Goal: Information Seeking & Learning: Learn about a topic

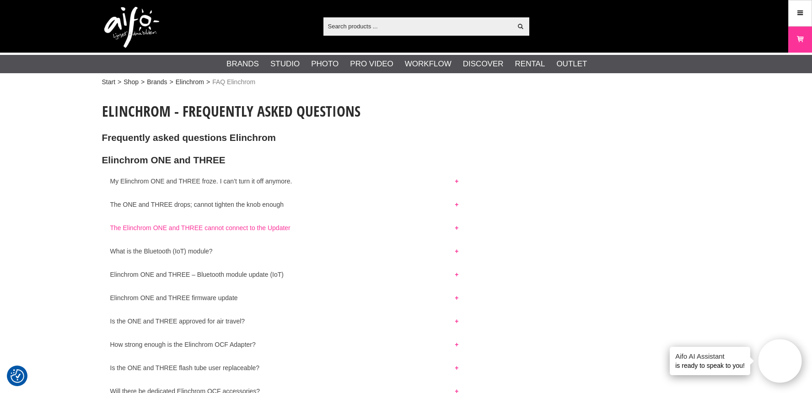
scroll to position [3220, 0]
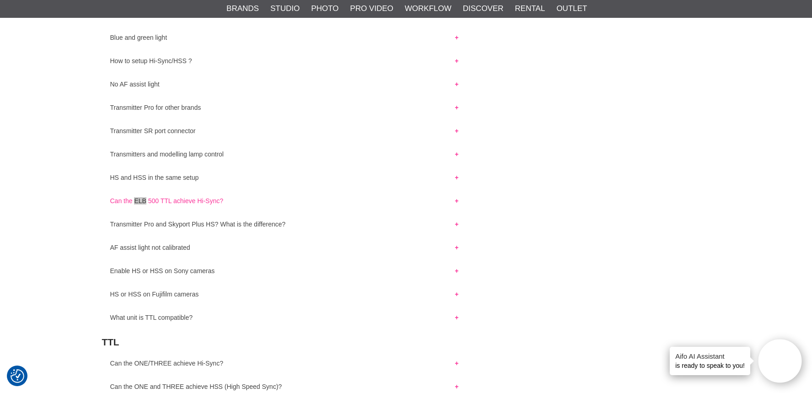
click at [203, 194] on button "Can the ELB 500 TTL achieve Hi-Sync?" at bounding box center [284, 199] width 365 height 12
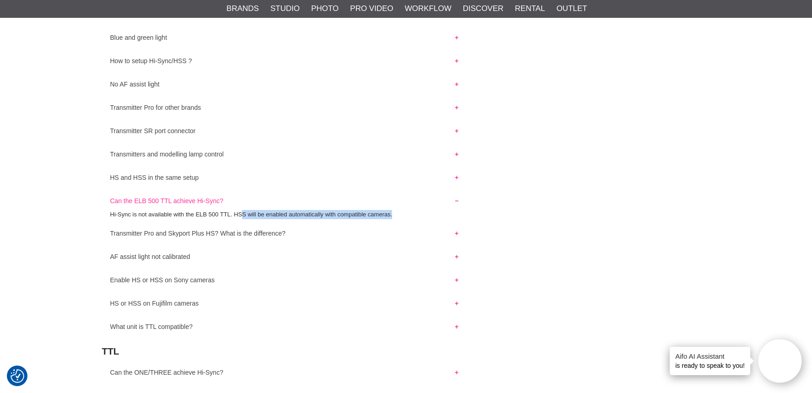
drag, startPoint x: 265, startPoint y: 210, endPoint x: 402, endPoint y: 212, distance: 137.3
click at [402, 212] on p "Hi-Sync is not available with the ELB 500 TTL. HSS will be enabled automaticall…" at bounding box center [406, 215] width 592 height 10
click at [248, 229] on button "Transmitter Pro and Skyport Plus HS? What is the difference?" at bounding box center [284, 231] width 365 height 12
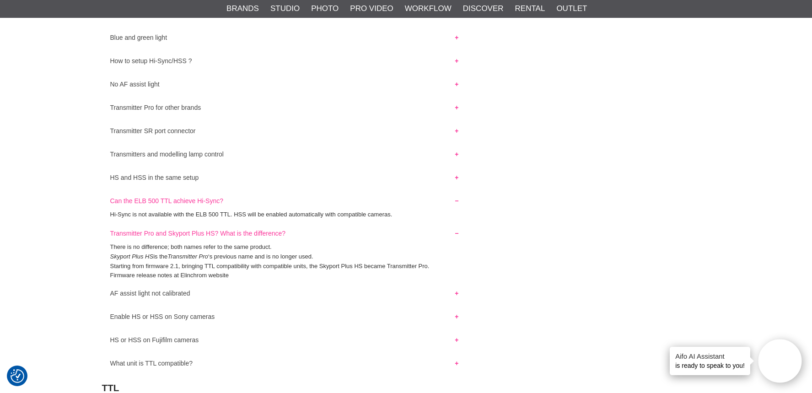
click at [248, 229] on button "Transmitter Pro and Skyport Plus HS? What is the difference?" at bounding box center [284, 231] width 365 height 12
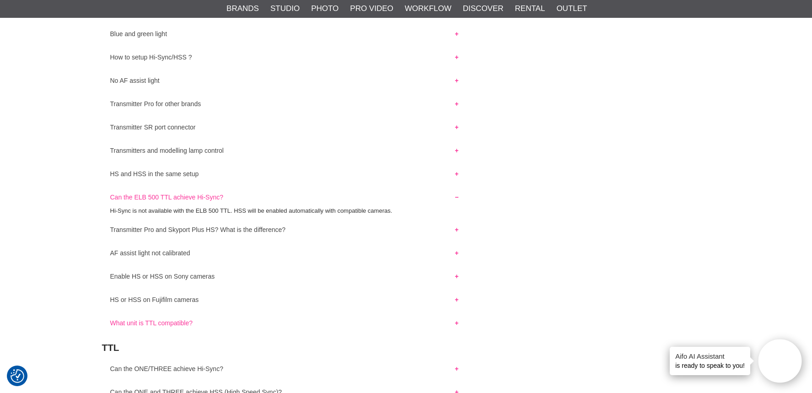
scroll to position [3256, 0]
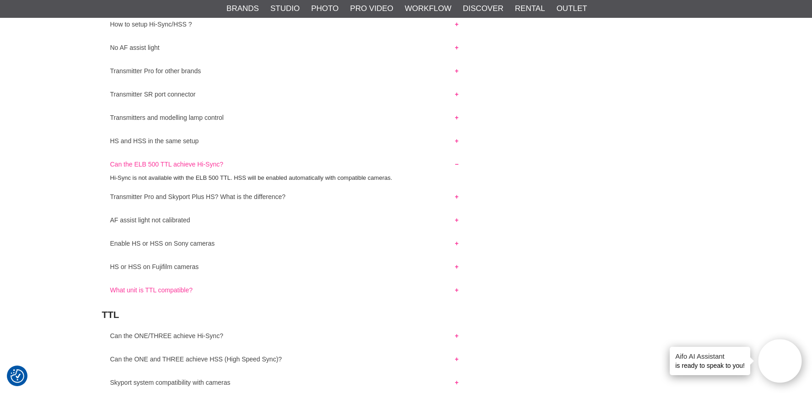
click at [176, 287] on button "What unit is TTL compatible?" at bounding box center [284, 288] width 365 height 12
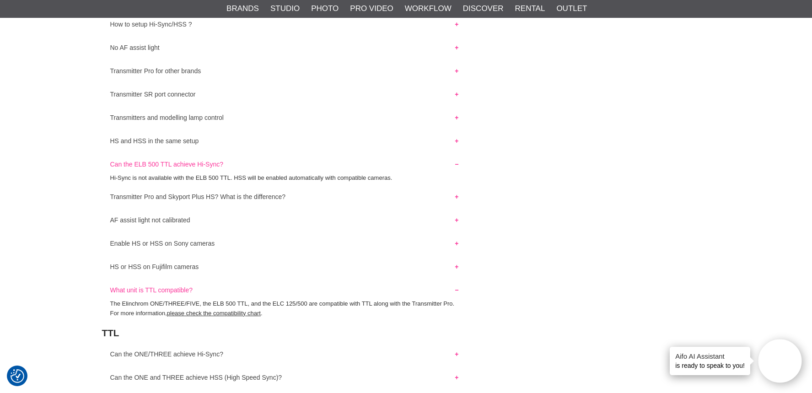
click at [178, 285] on button "What unit is TTL compatible?" at bounding box center [284, 288] width 365 height 12
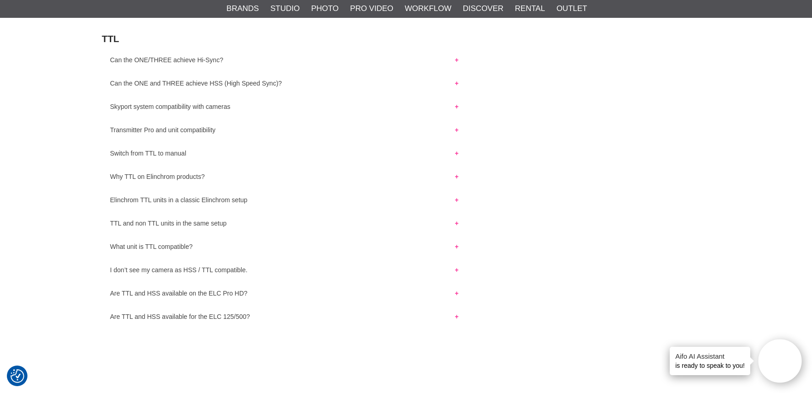
scroll to position [3639, 0]
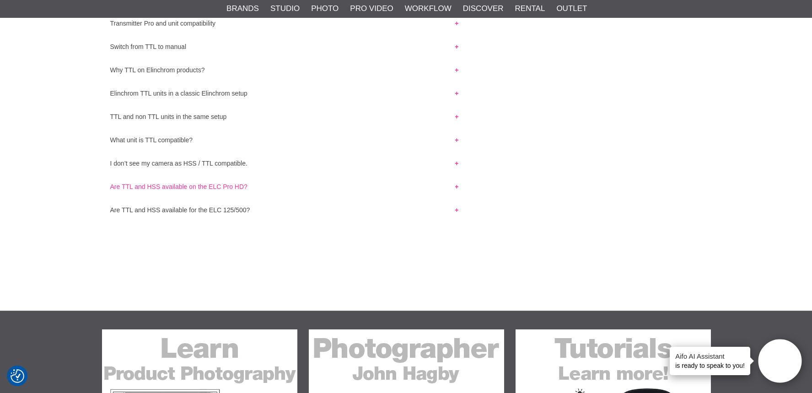
click at [200, 183] on button "Are TTL and HSS available on the ELC Pro HD?" at bounding box center [284, 184] width 365 height 12
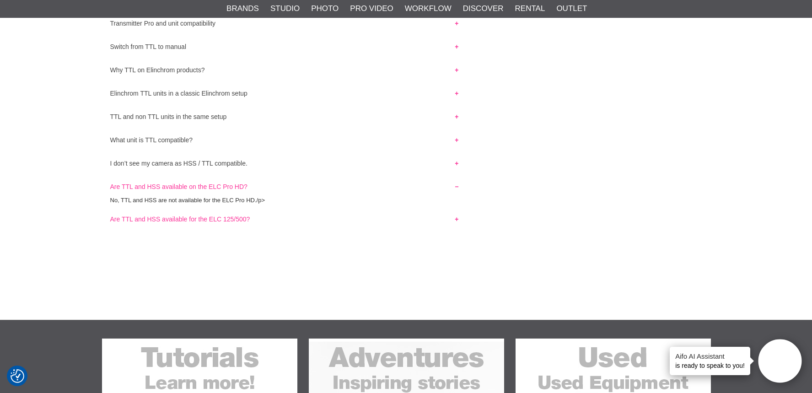
click at [199, 216] on button "Are TTL and HSS available for the ELC 125/500?" at bounding box center [284, 217] width 365 height 12
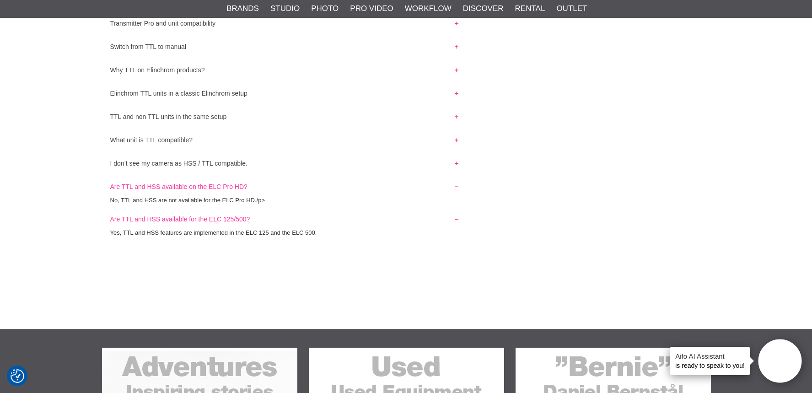
click at [202, 212] on button "Are TTL and HSS available for the ELC 125/500?" at bounding box center [284, 217] width 365 height 12
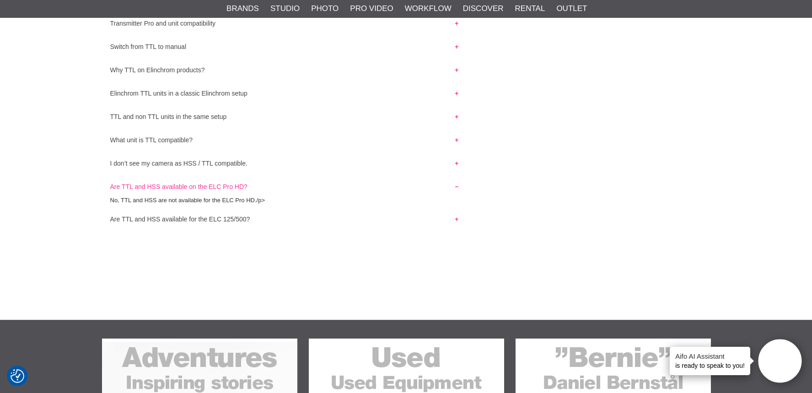
click at [206, 184] on button "Are TTL and HSS available on the ELC Pro HD?" at bounding box center [284, 184] width 365 height 12
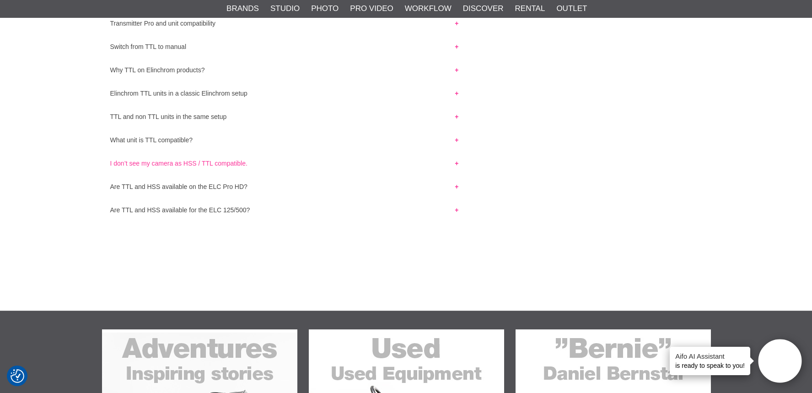
click at [190, 160] on button "I don’t see my camera as HSS / TTL compatible." at bounding box center [284, 161] width 365 height 12
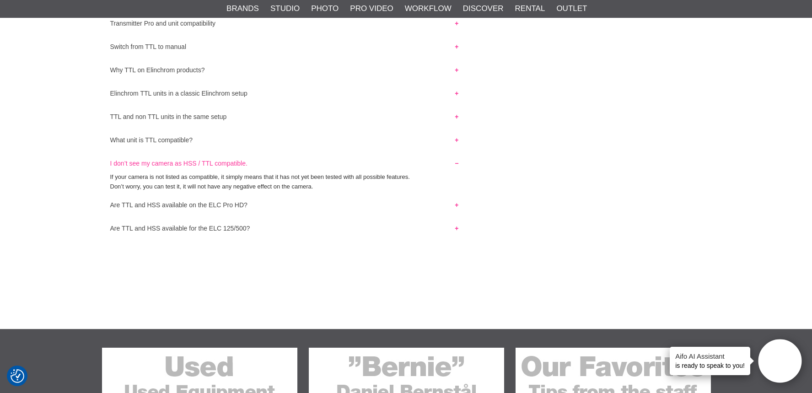
click at [191, 157] on button "I don’t see my camera as HSS / TTL compatible." at bounding box center [284, 161] width 365 height 12
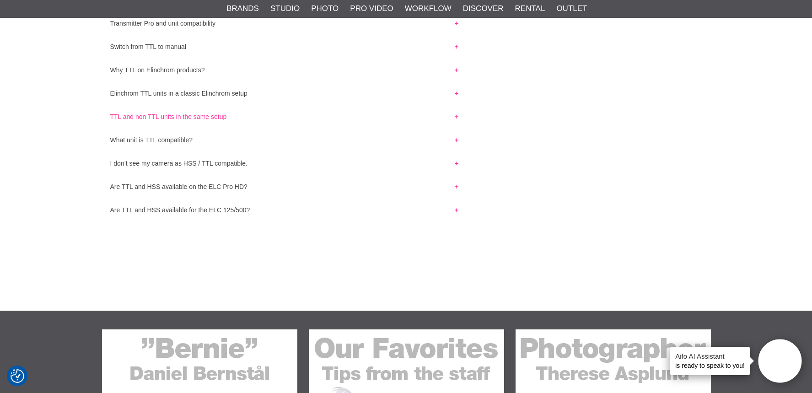
click at [197, 113] on button "TTL and non TTL units in the same setup" at bounding box center [284, 114] width 365 height 12
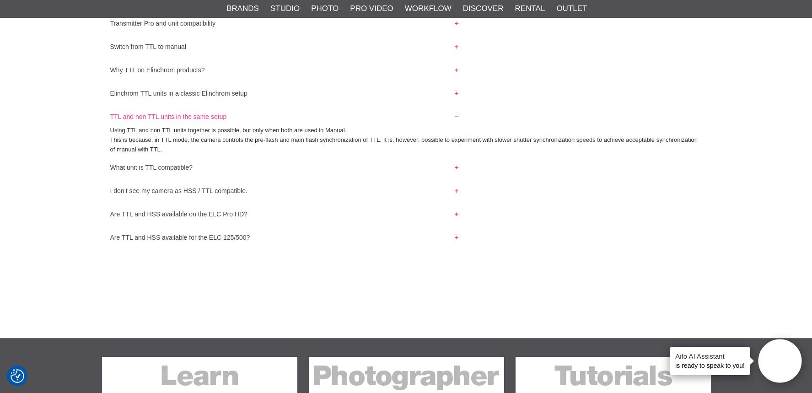
click at [197, 113] on button "TTL and non TTL units in the same setup" at bounding box center [284, 114] width 365 height 12
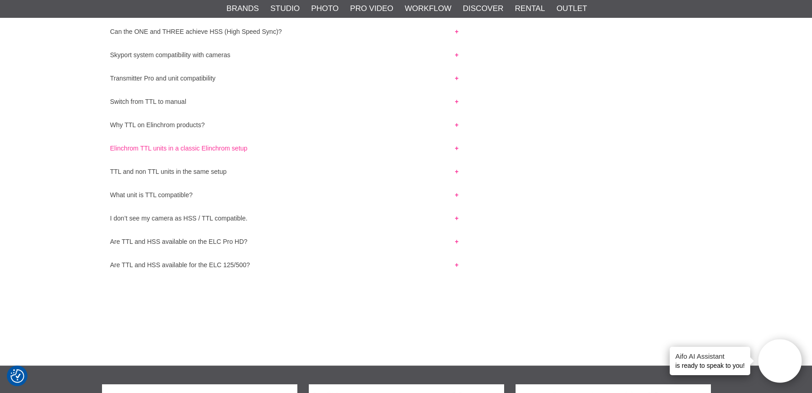
scroll to position [3553, 0]
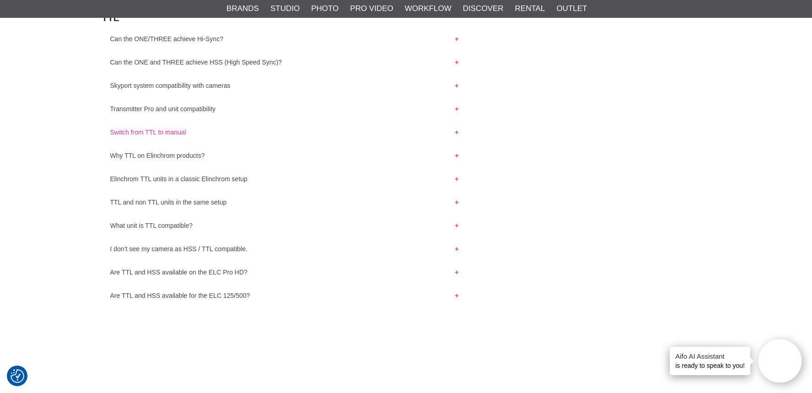
click at [181, 130] on button "Switch from TTL to manual" at bounding box center [284, 130] width 365 height 12
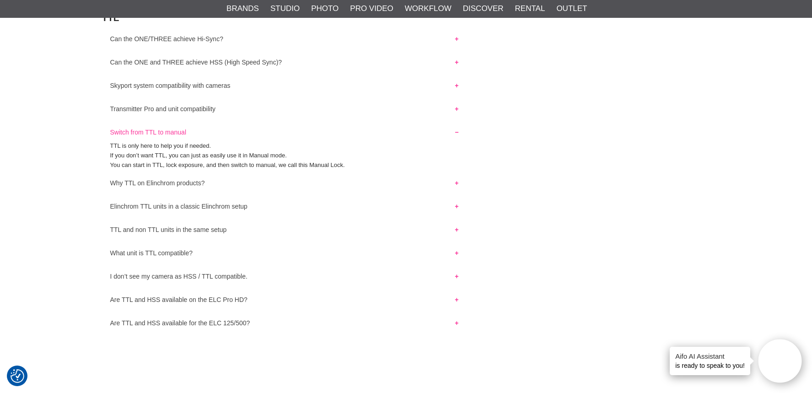
click at [182, 128] on button "Switch from TTL to manual" at bounding box center [284, 130] width 365 height 12
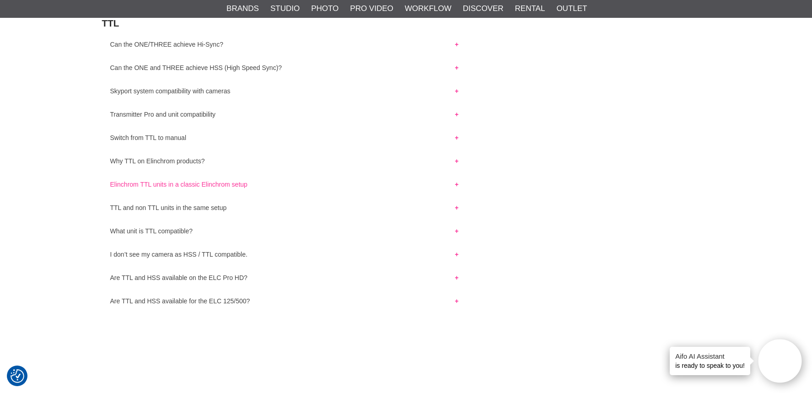
scroll to position [3546, 0]
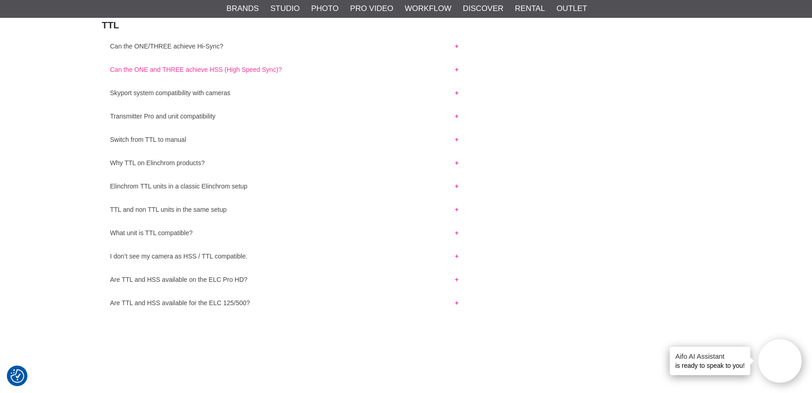
click at [230, 65] on button "Can the ONE and THREE achieve HSS (High Speed Sync)?" at bounding box center [284, 67] width 365 height 12
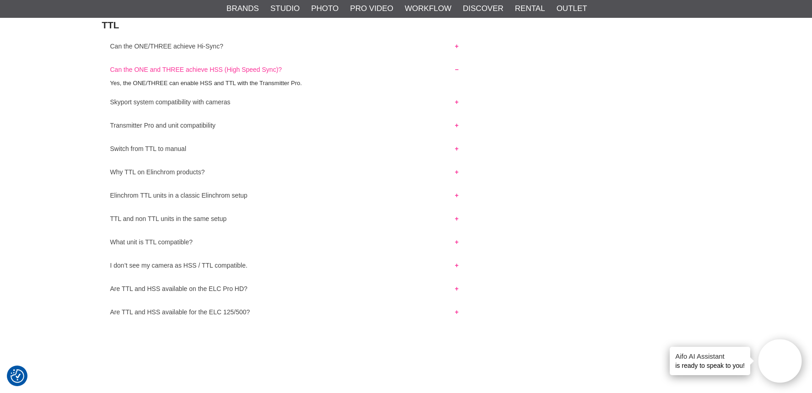
click at [232, 62] on button "Can the ONE and THREE achieve HSS (High Speed Sync)?" at bounding box center [284, 67] width 365 height 12
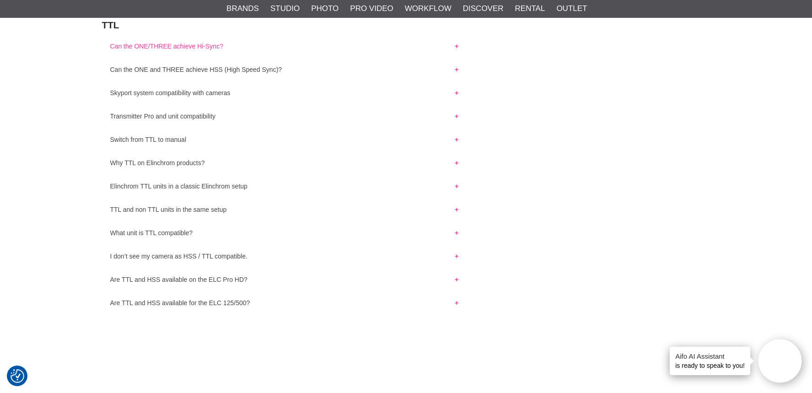
click at [210, 39] on button "Can the ONE/THREE achieve Hi-Sync?" at bounding box center [284, 44] width 365 height 12
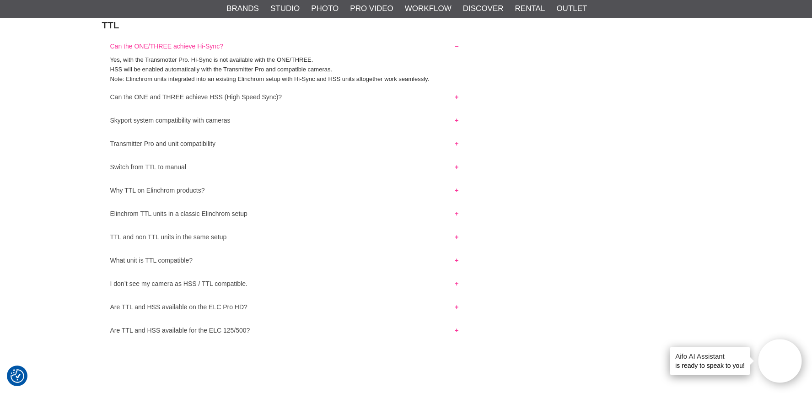
click at [210, 39] on button "Can the ONE/THREE achieve Hi-Sync?" at bounding box center [284, 44] width 365 height 12
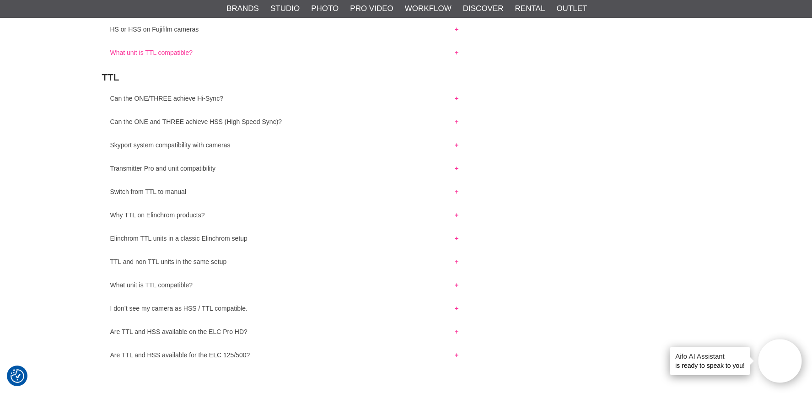
scroll to position [3429, 0]
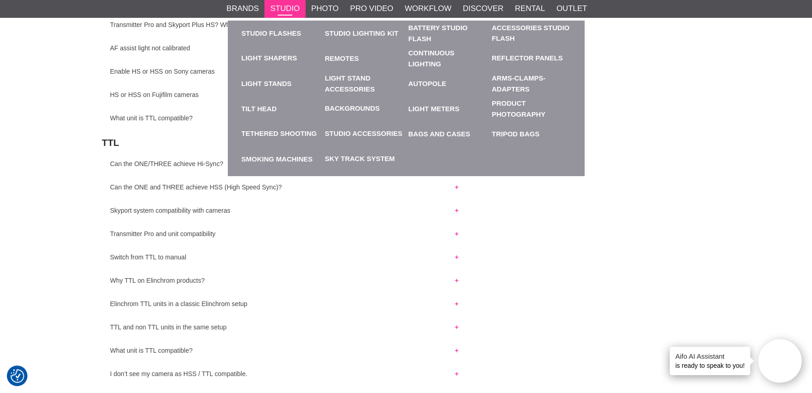
click at [292, 9] on link "Studio" at bounding box center [284, 9] width 29 height 12
